Goal: Communication & Community: Answer question/provide support

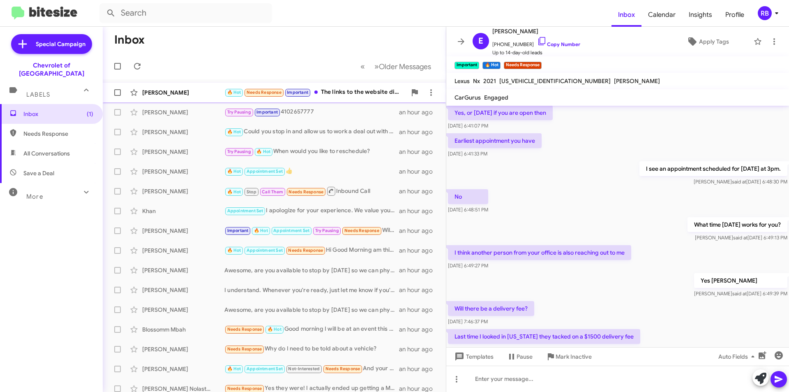
click at [352, 90] on div "🔥 Hot Needs Response Important The links to the website didn't work but I'm in …" at bounding box center [315, 92] width 182 height 9
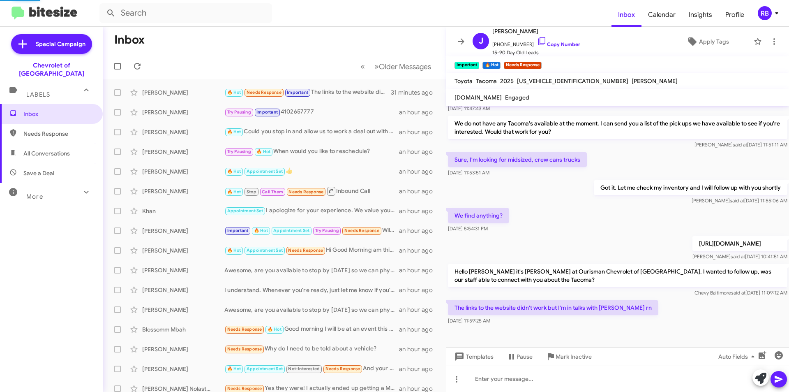
scroll to position [100, 0]
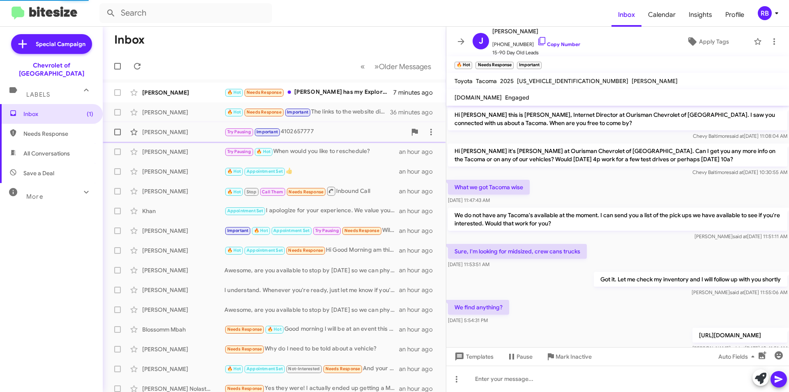
scroll to position [51, 0]
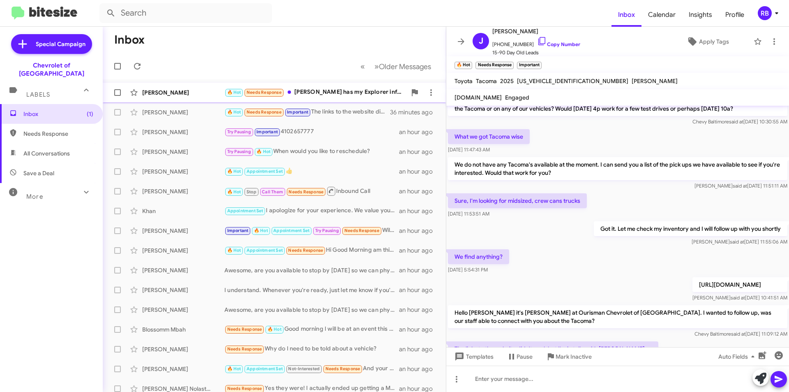
click at [329, 94] on div "🔥 Hot Needs Response [PERSON_NAME] has my Explorer information" at bounding box center [315, 92] width 182 height 9
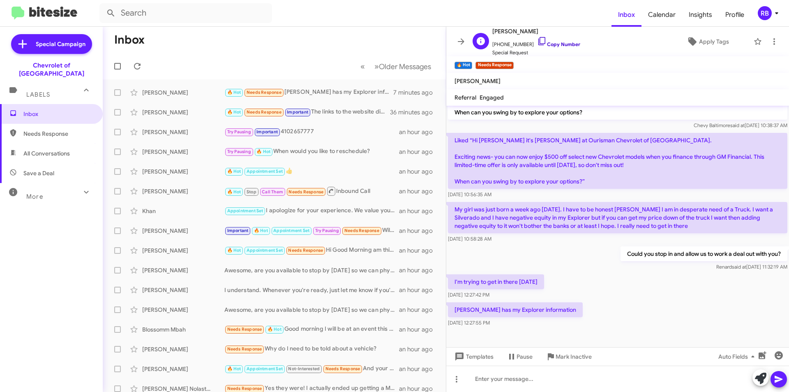
click at [565, 45] on link "Copy Number" at bounding box center [558, 44] width 43 height 6
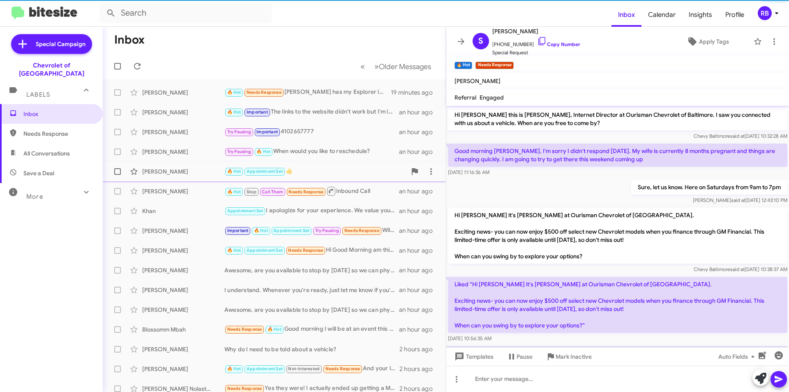
scroll to position [127, 0]
